Goal: Information Seeking & Learning: Learn about a topic

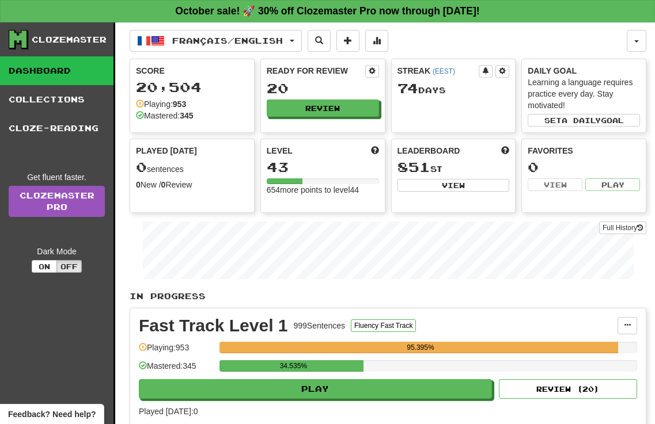
click at [289, 393] on button "Play" at bounding box center [315, 389] width 353 height 20
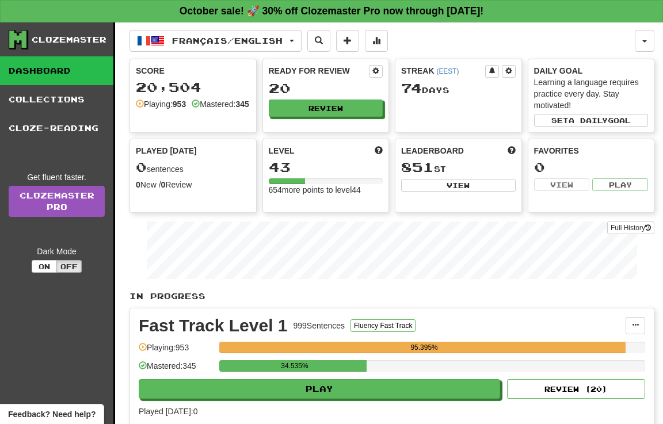
select select "**"
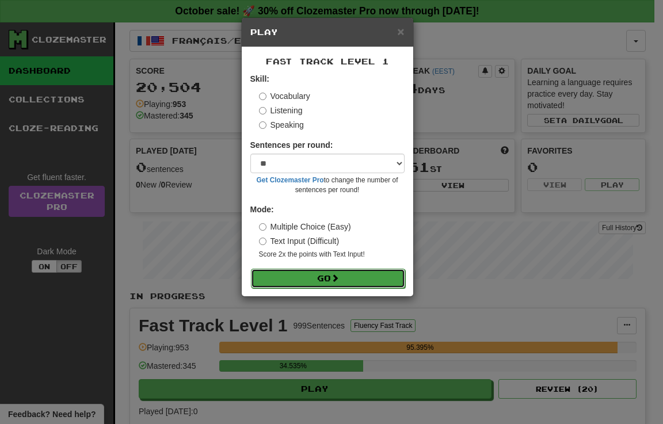
click at [321, 275] on button "Go" at bounding box center [328, 279] width 154 height 20
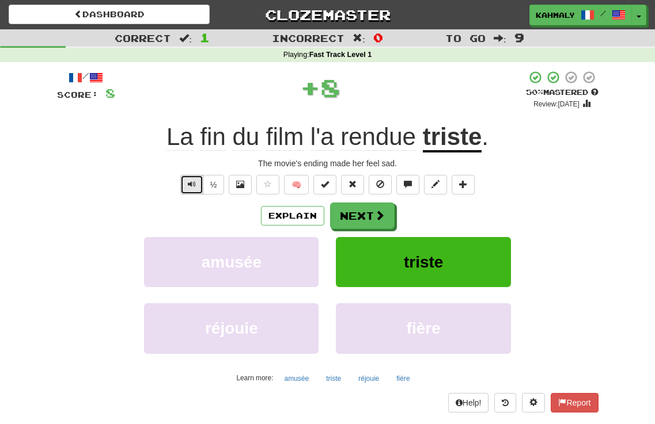
click at [196, 184] on button "Text-to-speech controls" at bounding box center [191, 185] width 23 height 20
click at [191, 190] on button "Text-to-speech controls" at bounding box center [191, 185] width 23 height 20
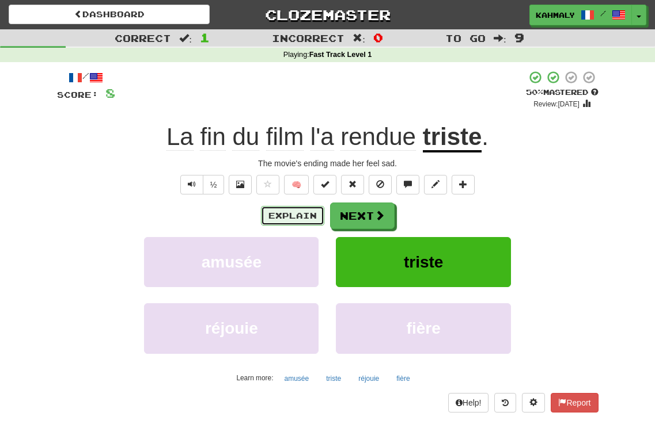
click at [296, 217] on button "Explain" at bounding box center [292, 216] width 63 height 20
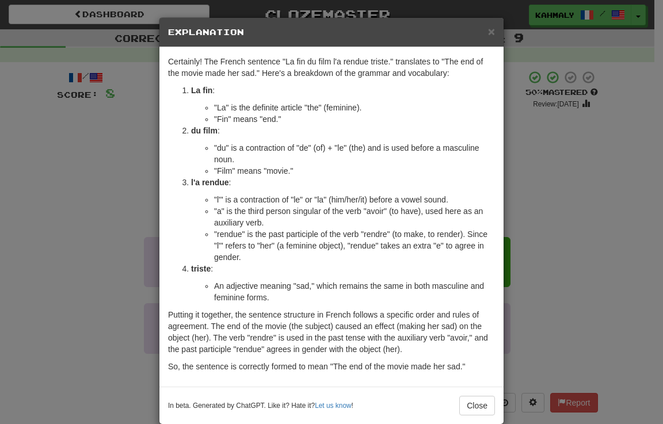
click at [636, 226] on div "× Explanation Certainly! The French sentence "La fin du film l'a rendue triste.…" at bounding box center [331, 212] width 663 height 424
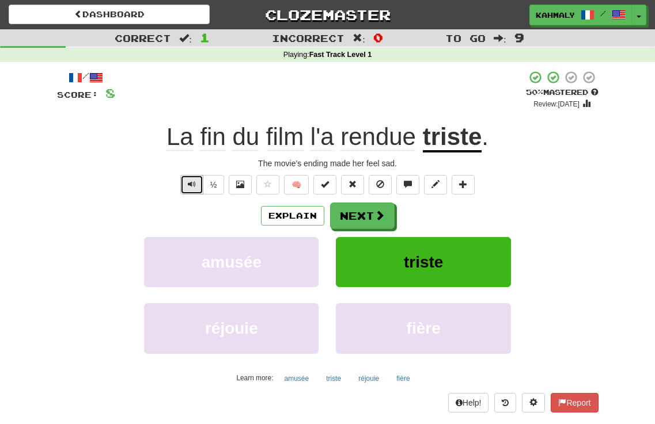
click at [181, 189] on button "Text-to-speech controls" at bounding box center [191, 185] width 23 height 20
click at [383, 215] on span at bounding box center [380, 216] width 10 height 10
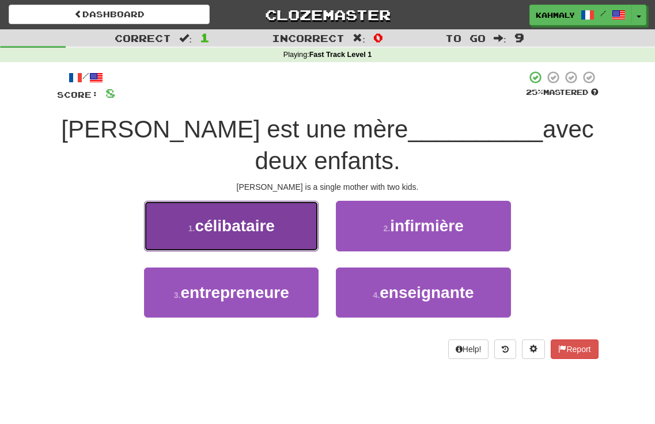
click at [236, 224] on span "célibataire" at bounding box center [235, 226] width 80 height 18
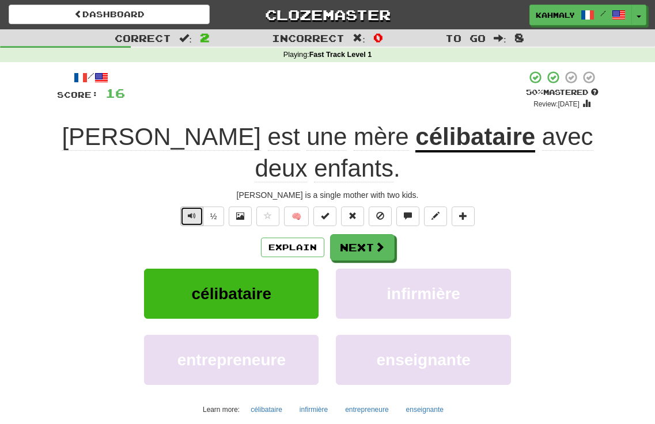
click at [188, 219] on span "Text-to-speech controls" at bounding box center [192, 216] width 8 height 8
click at [356, 245] on button "Next" at bounding box center [362, 248] width 64 height 26
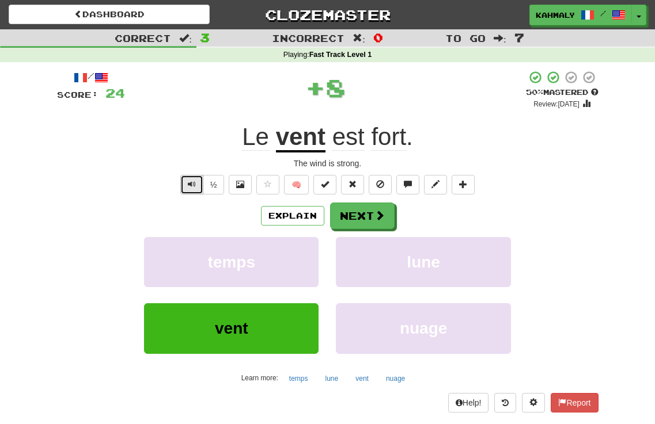
click at [193, 184] on span "Text-to-speech controls" at bounding box center [192, 184] width 8 height 8
click at [194, 184] on span "Text-to-speech controls" at bounding box center [192, 184] width 8 height 8
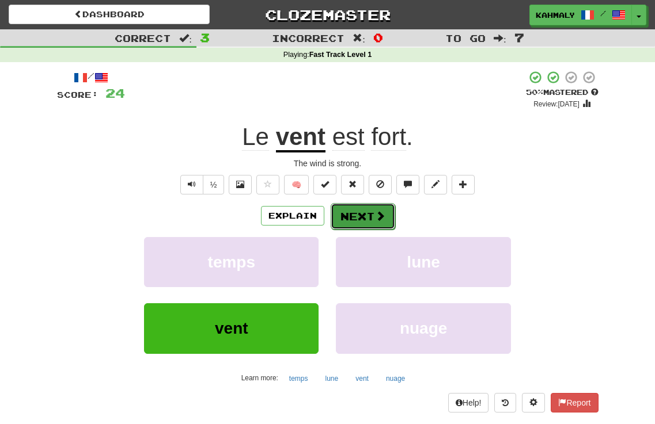
click at [369, 211] on button "Next" at bounding box center [362, 216] width 64 height 26
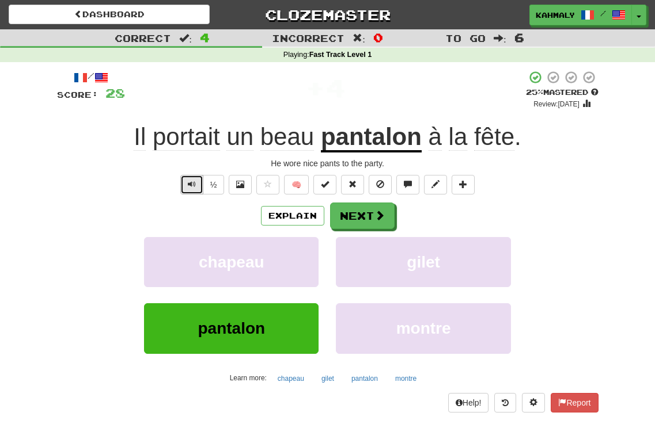
click at [193, 185] on span "Text-to-speech controls" at bounding box center [192, 184] width 8 height 8
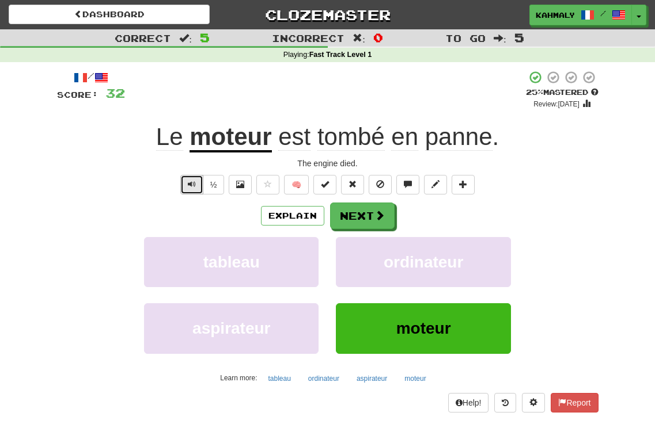
click at [188, 187] on span "Text-to-speech controls" at bounding box center [192, 184] width 8 height 8
click at [295, 218] on button "Explain" at bounding box center [292, 216] width 63 height 20
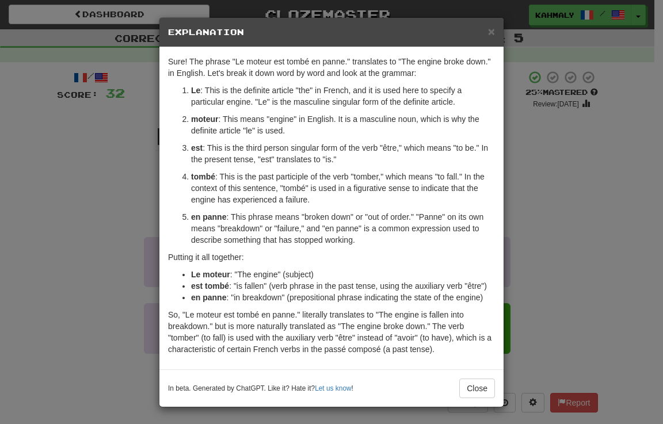
click at [584, 206] on div "× Explanation Sure! The phrase "Le moteur est tombé en panne." translates to "T…" at bounding box center [331, 212] width 663 height 424
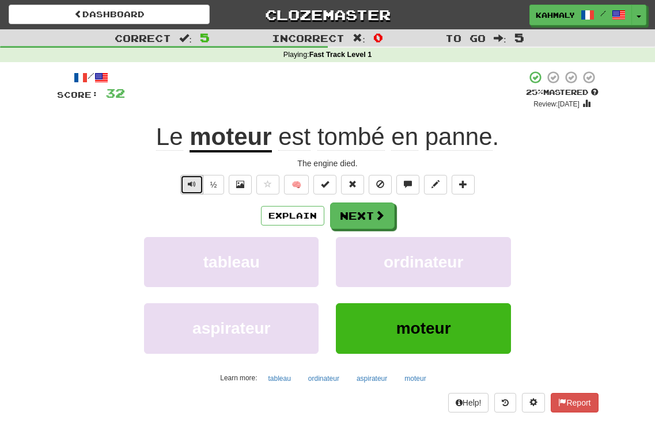
click at [186, 185] on button "Text-to-speech controls" at bounding box center [191, 185] width 23 height 20
click at [341, 213] on button "Next" at bounding box center [362, 216] width 64 height 26
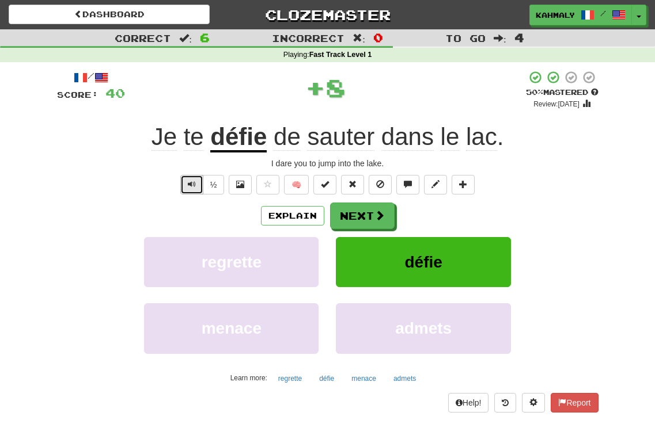
click at [184, 187] on button "Text-to-speech controls" at bounding box center [191, 185] width 23 height 20
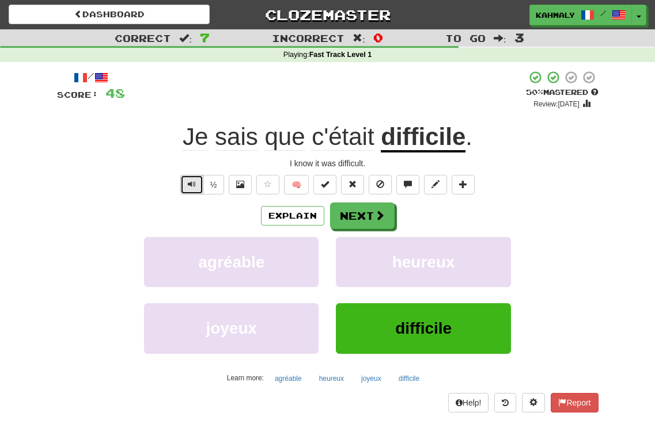
click at [188, 187] on span "Text-to-speech controls" at bounding box center [192, 184] width 8 height 8
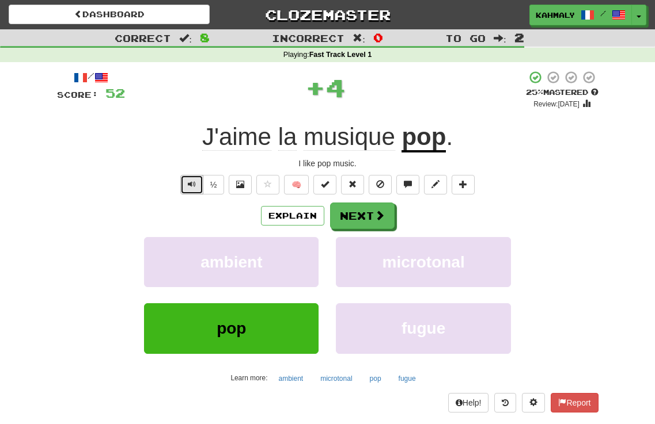
click at [183, 184] on button "Text-to-speech controls" at bounding box center [191, 185] width 23 height 20
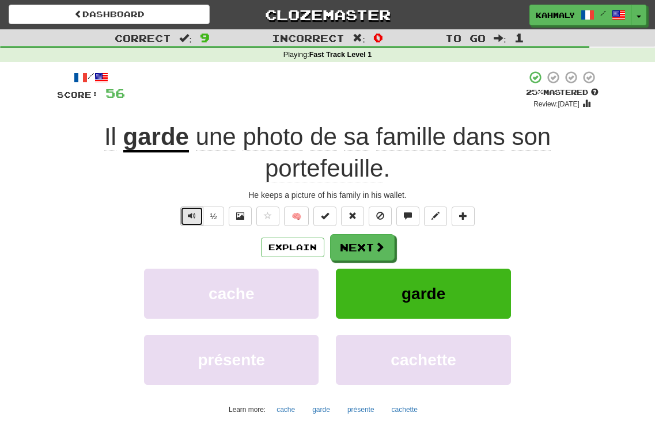
click at [193, 218] on span "Text-to-speech controls" at bounding box center [192, 216] width 8 height 8
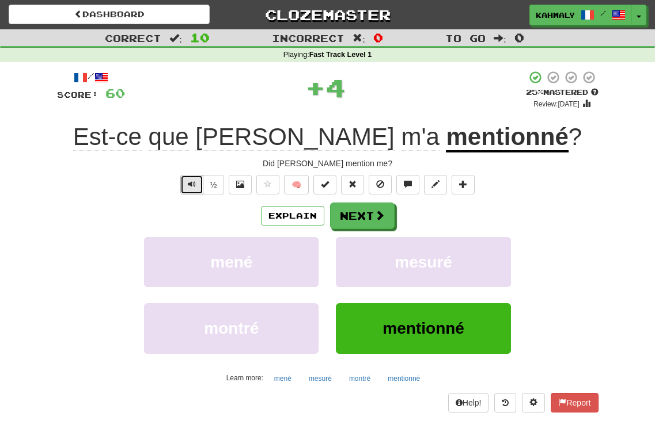
click at [188, 182] on span "Text-to-speech controls" at bounding box center [192, 184] width 8 height 8
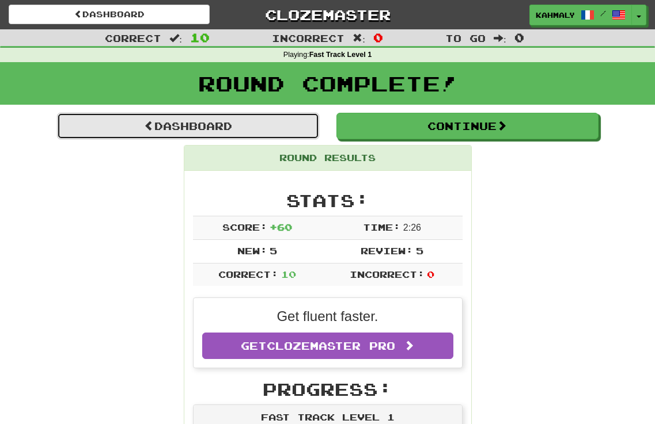
click at [169, 134] on link "Dashboard" at bounding box center [188, 126] width 262 height 26
